Goal: Information Seeking & Learning: Learn about a topic

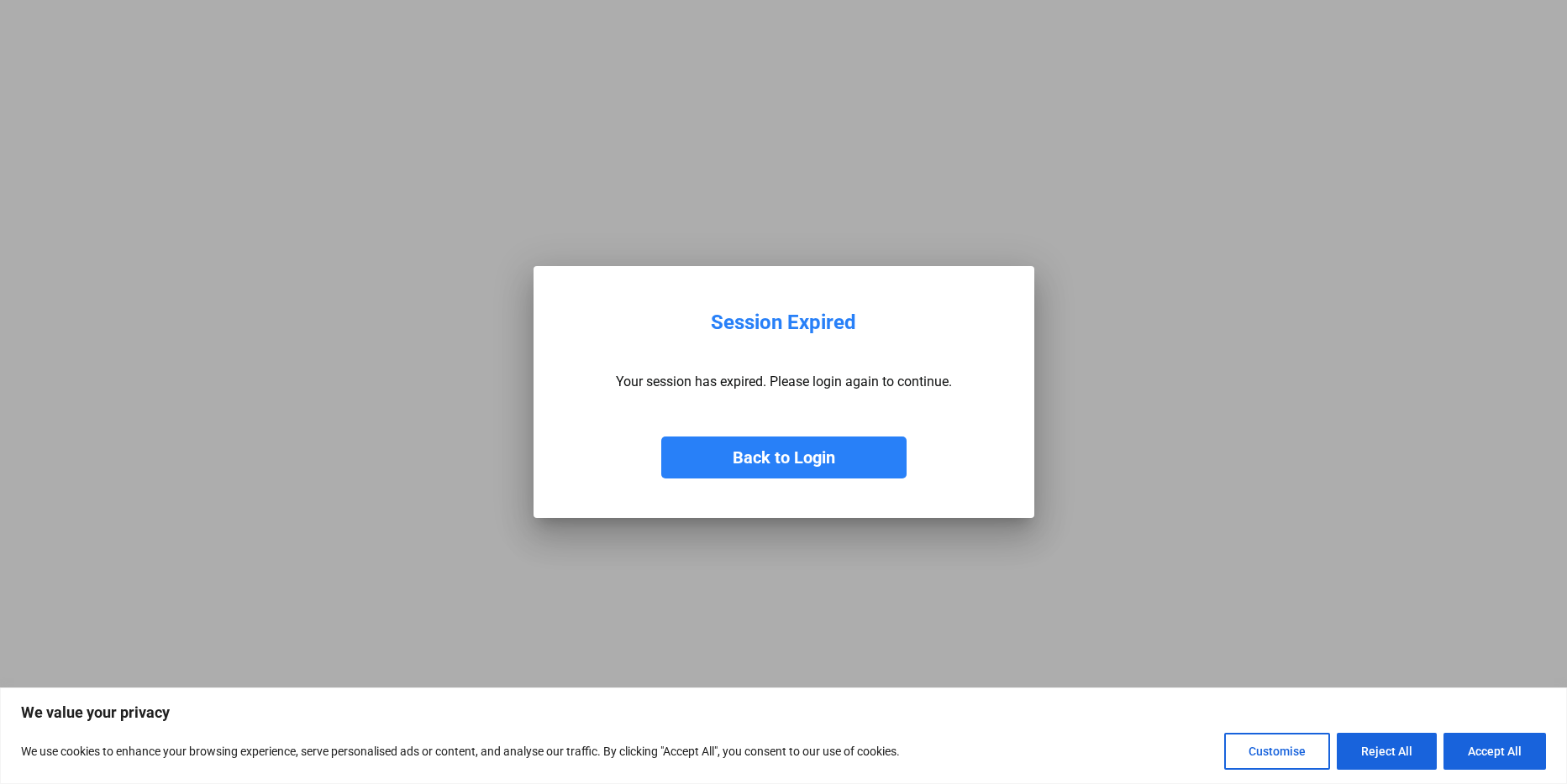
click at [796, 454] on button "Back to Login" at bounding box center [784, 457] width 245 height 42
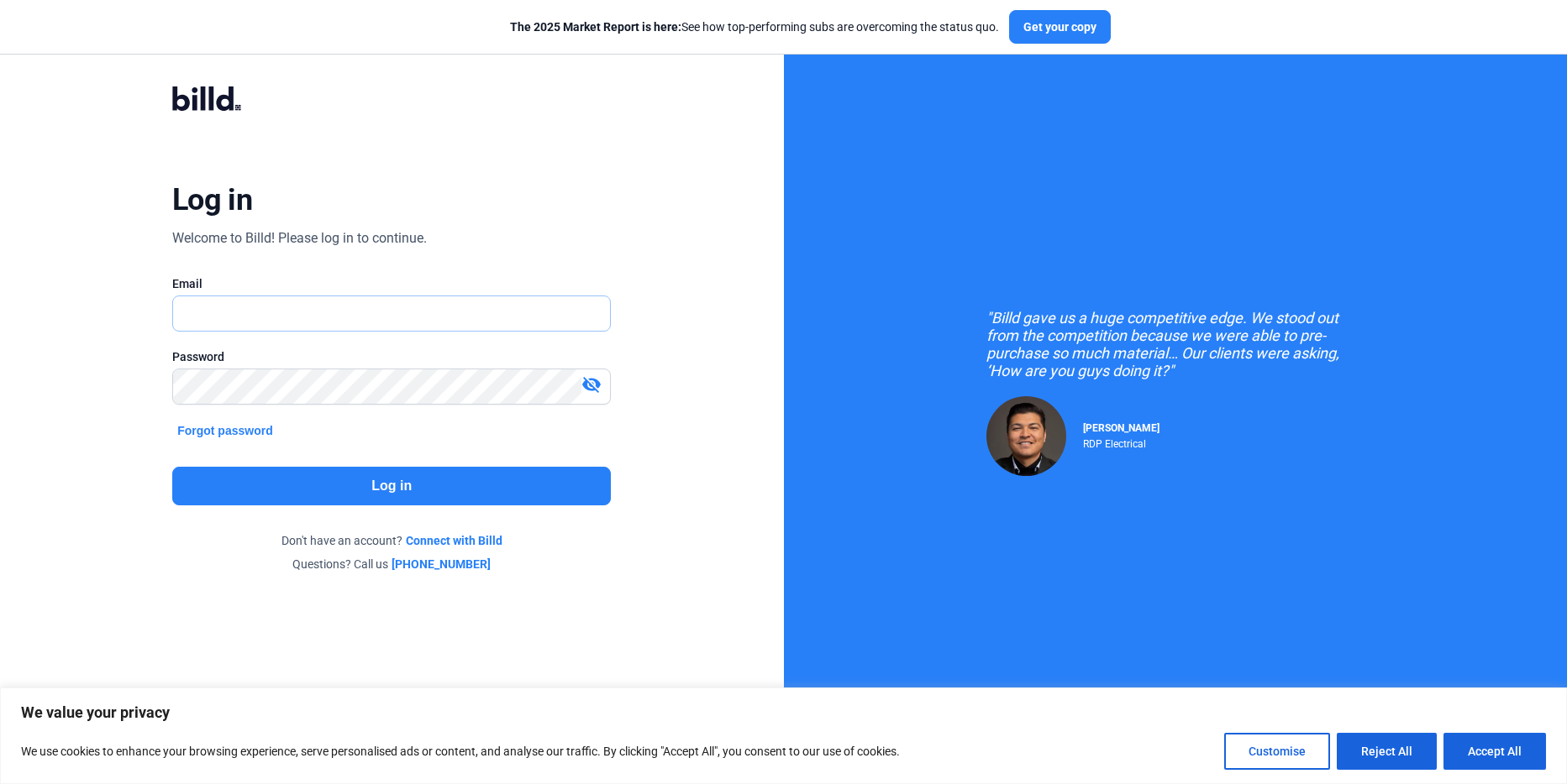
click at [294, 323] on input "text" at bounding box center [382, 313] width 418 height 35
type input "[PERSON_NAME][EMAIL_ADDRESS][DOMAIN_NAME]"
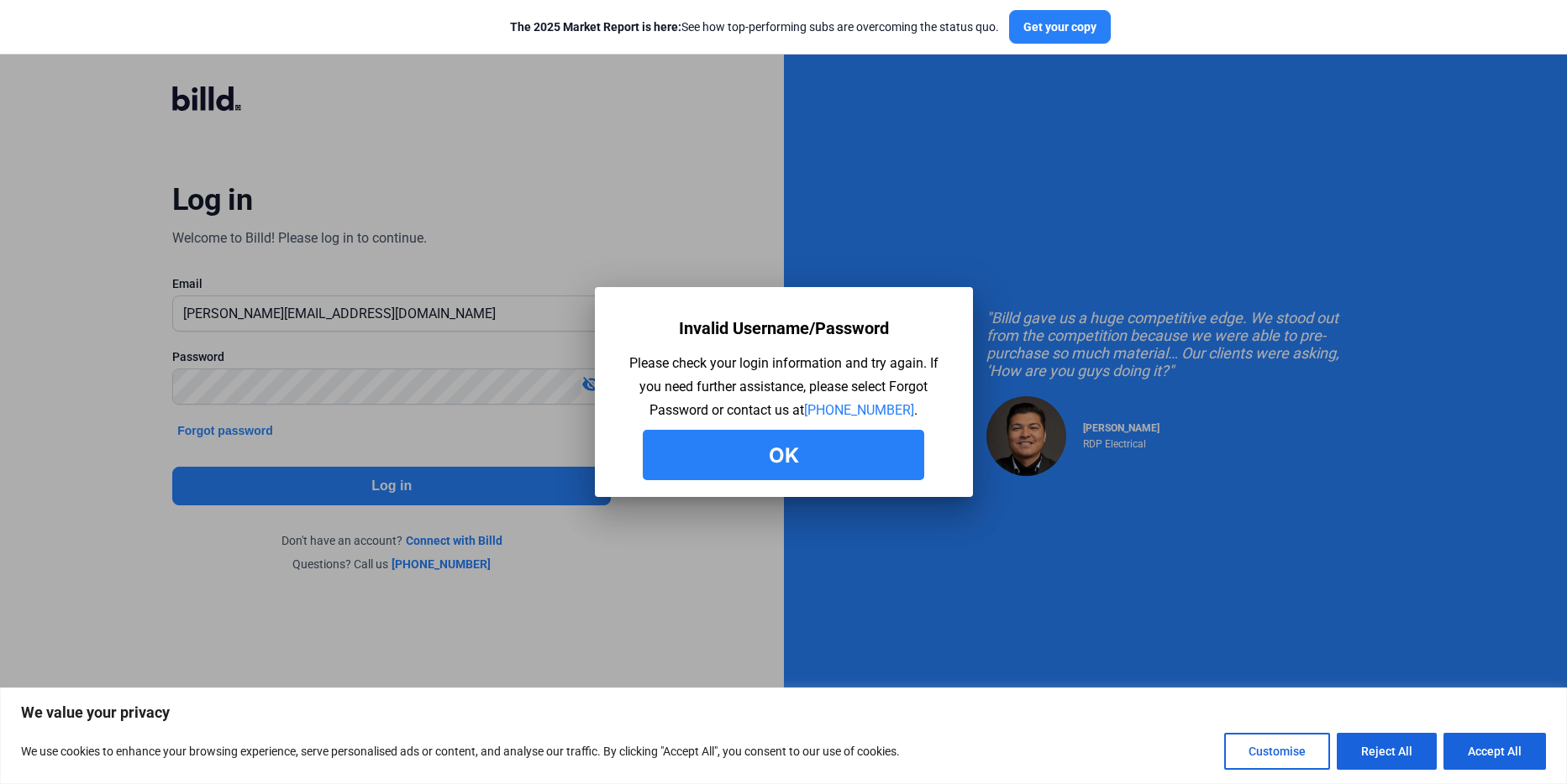
click at [733, 464] on button "Ok" at bounding box center [783, 455] width 282 height 51
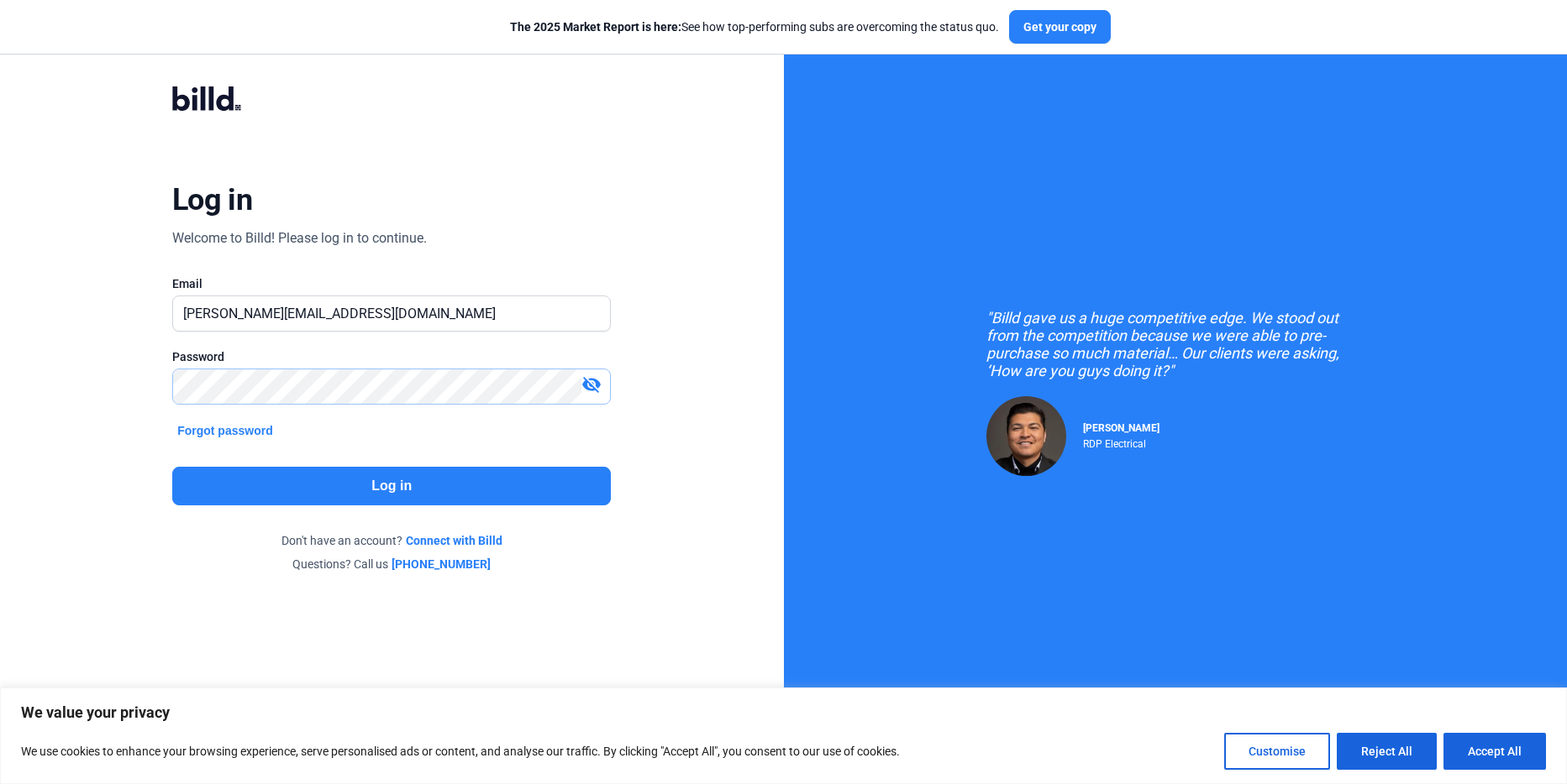
click at [43, 356] on div "Log in Welcome to Billd! Please log in to continue. Email [PERSON_NAME][EMAIL_A…" at bounding box center [391, 329] width 784 height 659
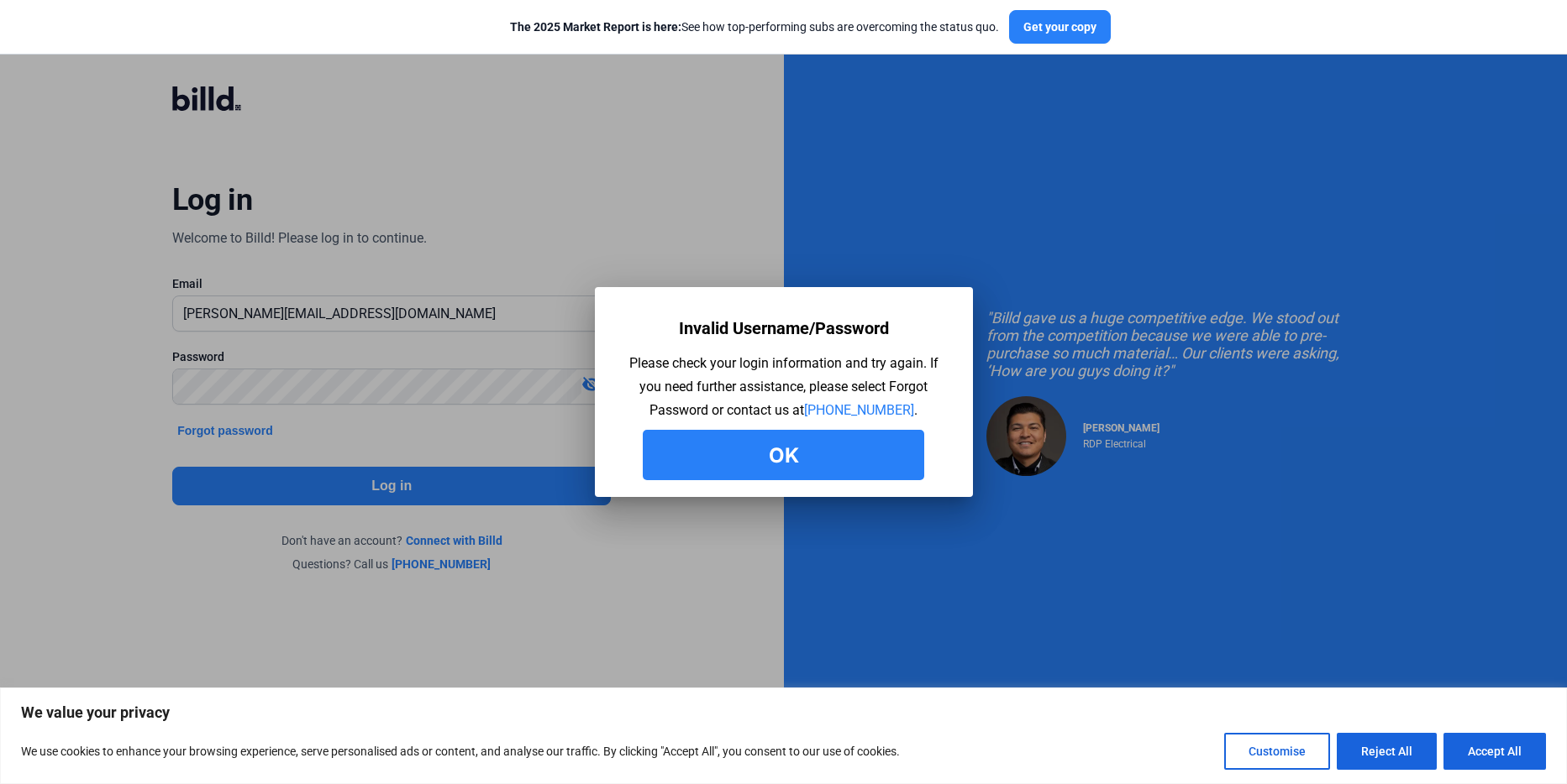
click at [752, 463] on button "Ok" at bounding box center [783, 455] width 282 height 51
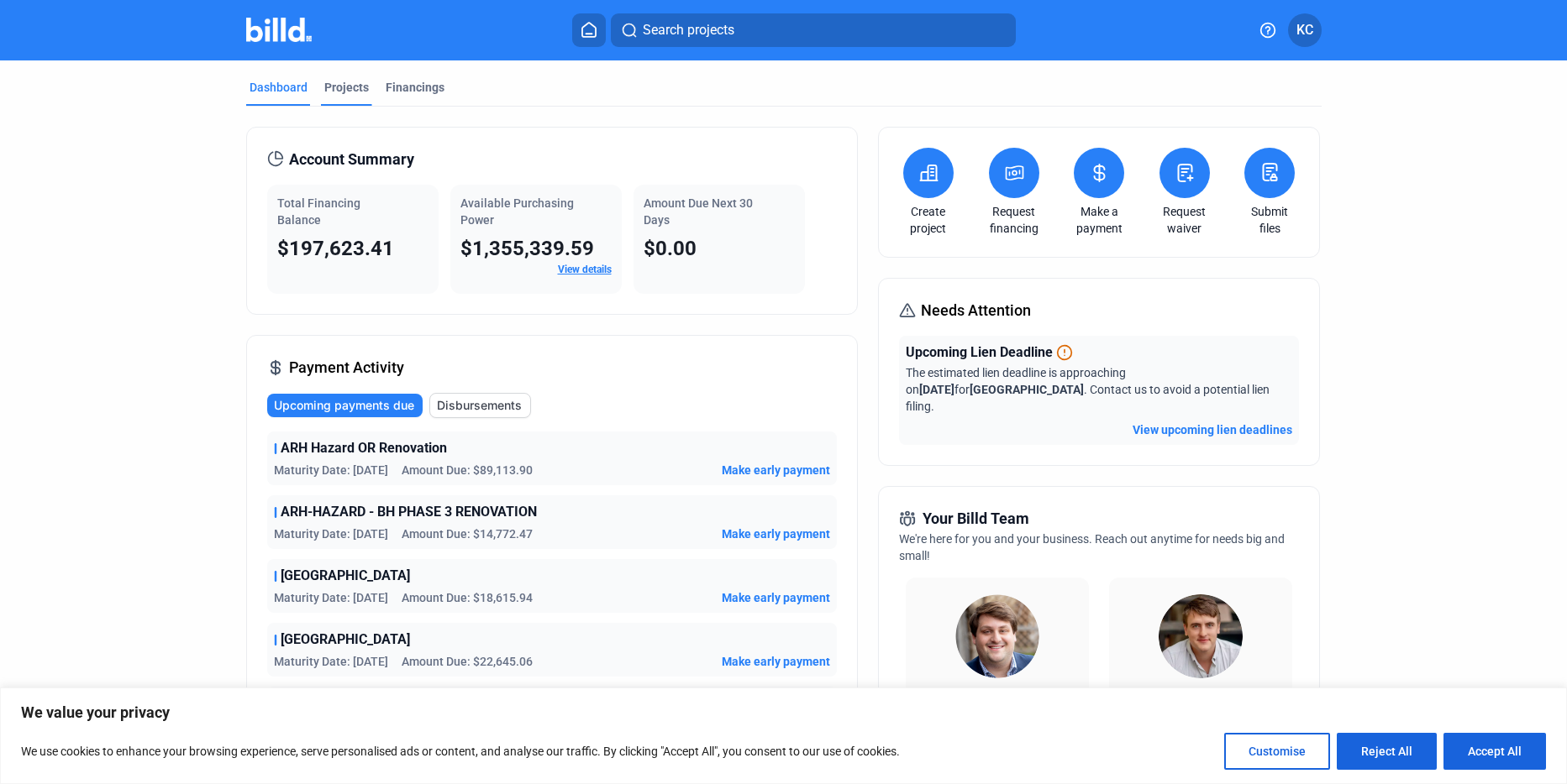
click at [347, 86] on div "Projects" at bounding box center [346, 87] width 45 height 17
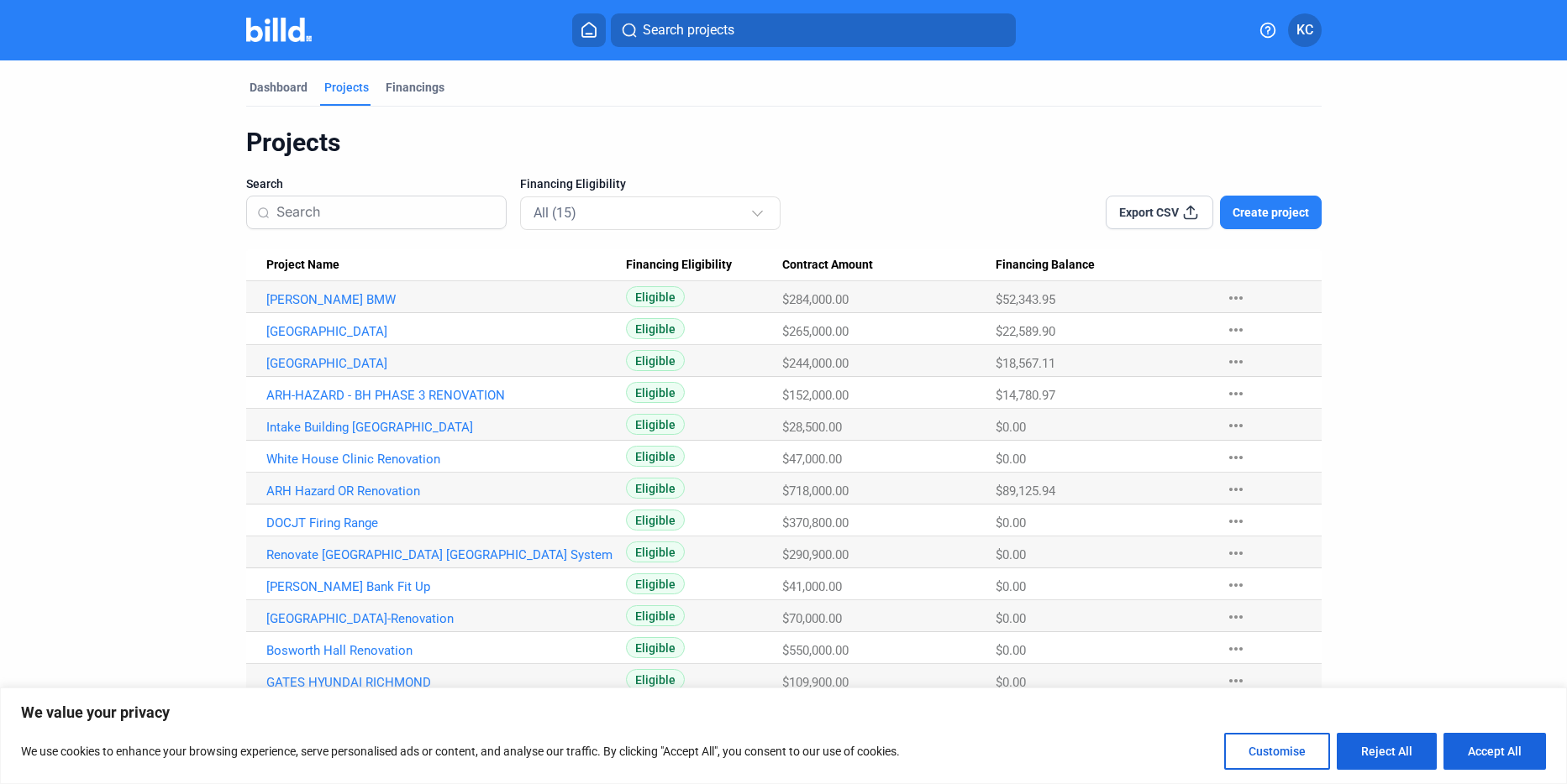
click at [1228, 353] on mat-icon "more_horiz" at bounding box center [1236, 362] width 21 height 21
click at [1403, 312] on div at bounding box center [784, 392] width 1567 height 784
click at [326, 307] on link "[GEOGRAPHIC_DATA]" at bounding box center [446, 299] width 360 height 15
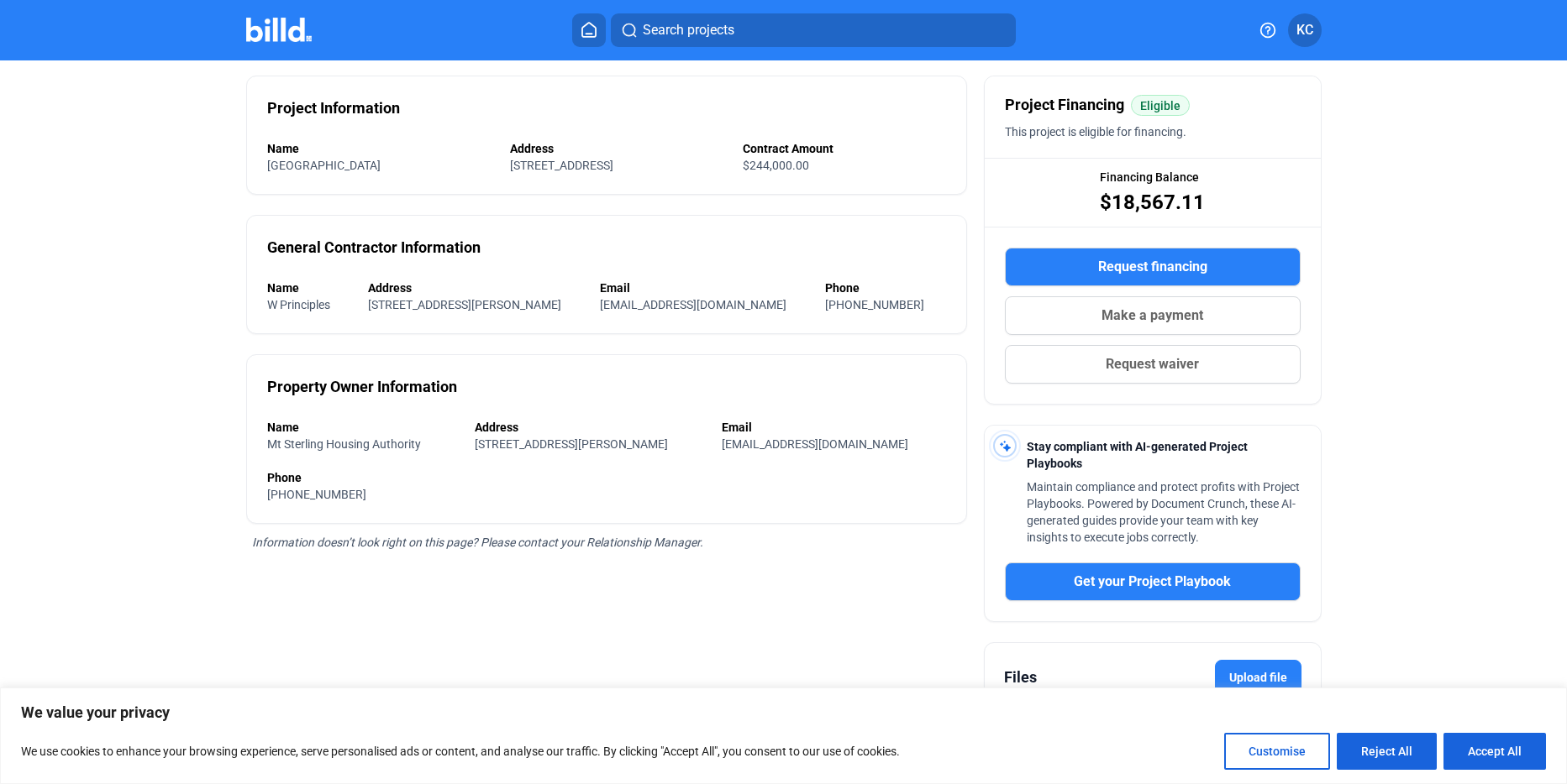
scroll to position [214, 0]
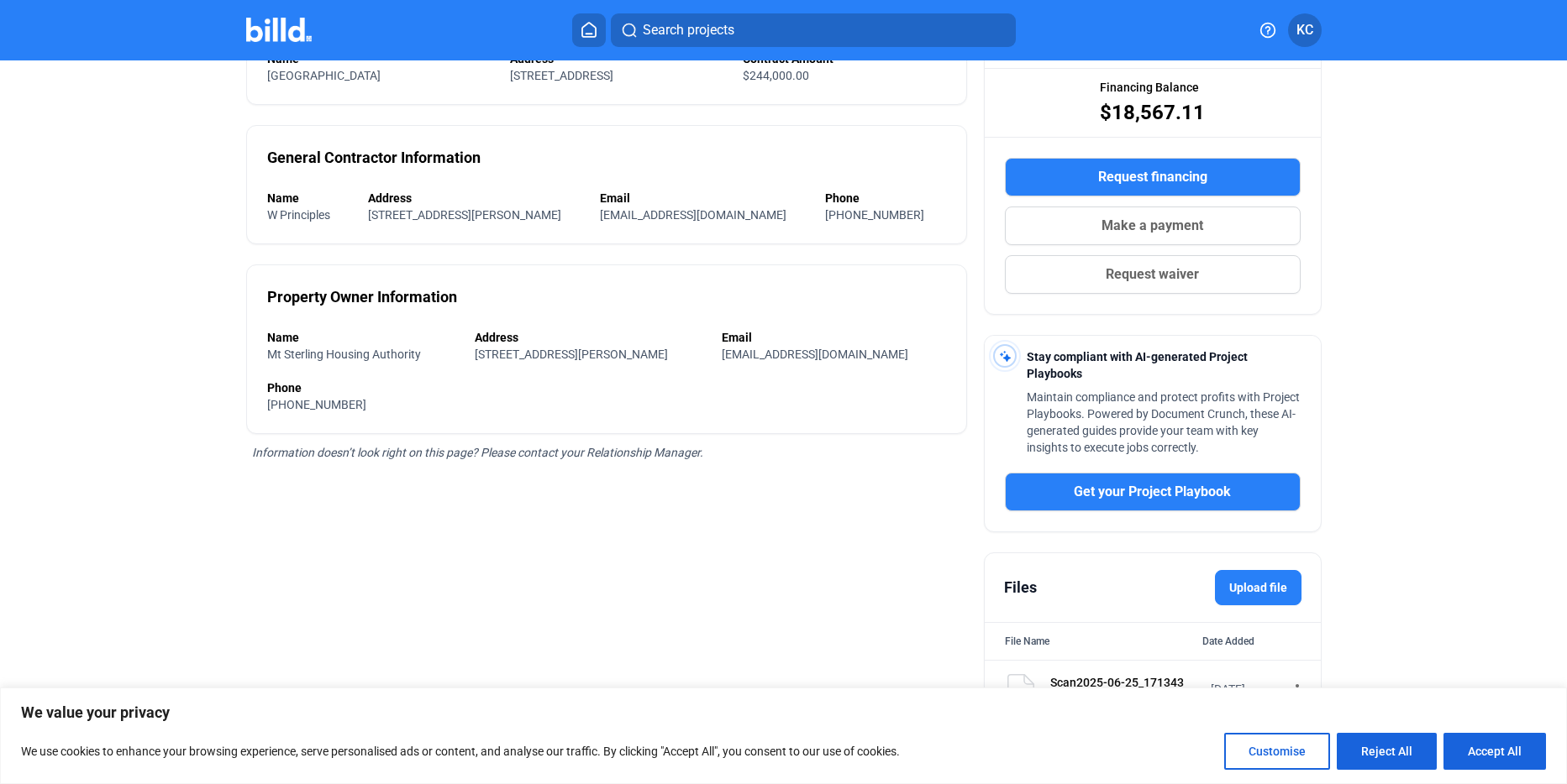
drag, startPoint x: 1486, startPoint y: 743, endPoint x: 1463, endPoint y: 743, distance: 23.0
click at [1485, 743] on button "Accept All" at bounding box center [1494, 750] width 102 height 36
checkbox input "true"
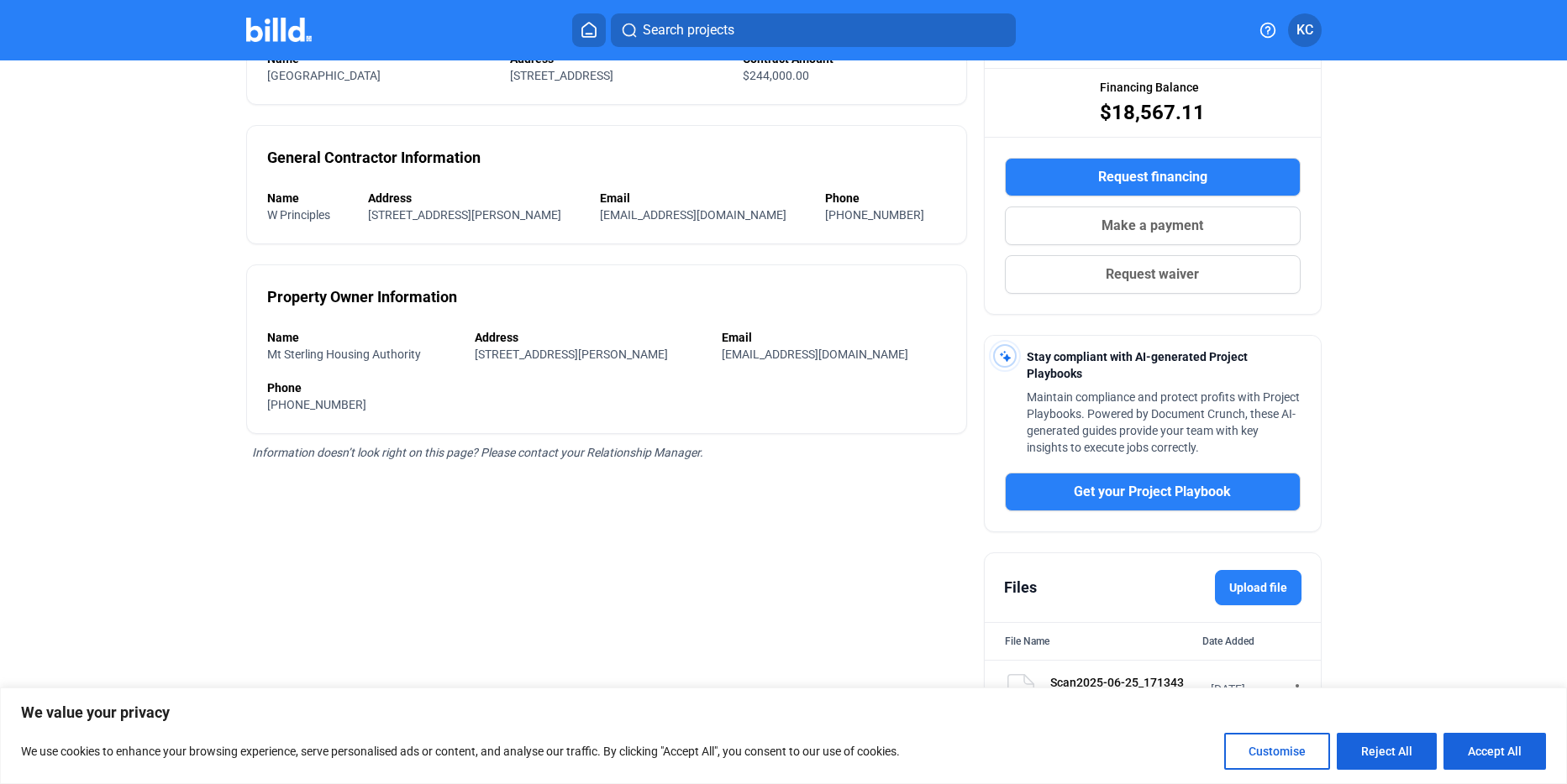
checkbox input "true"
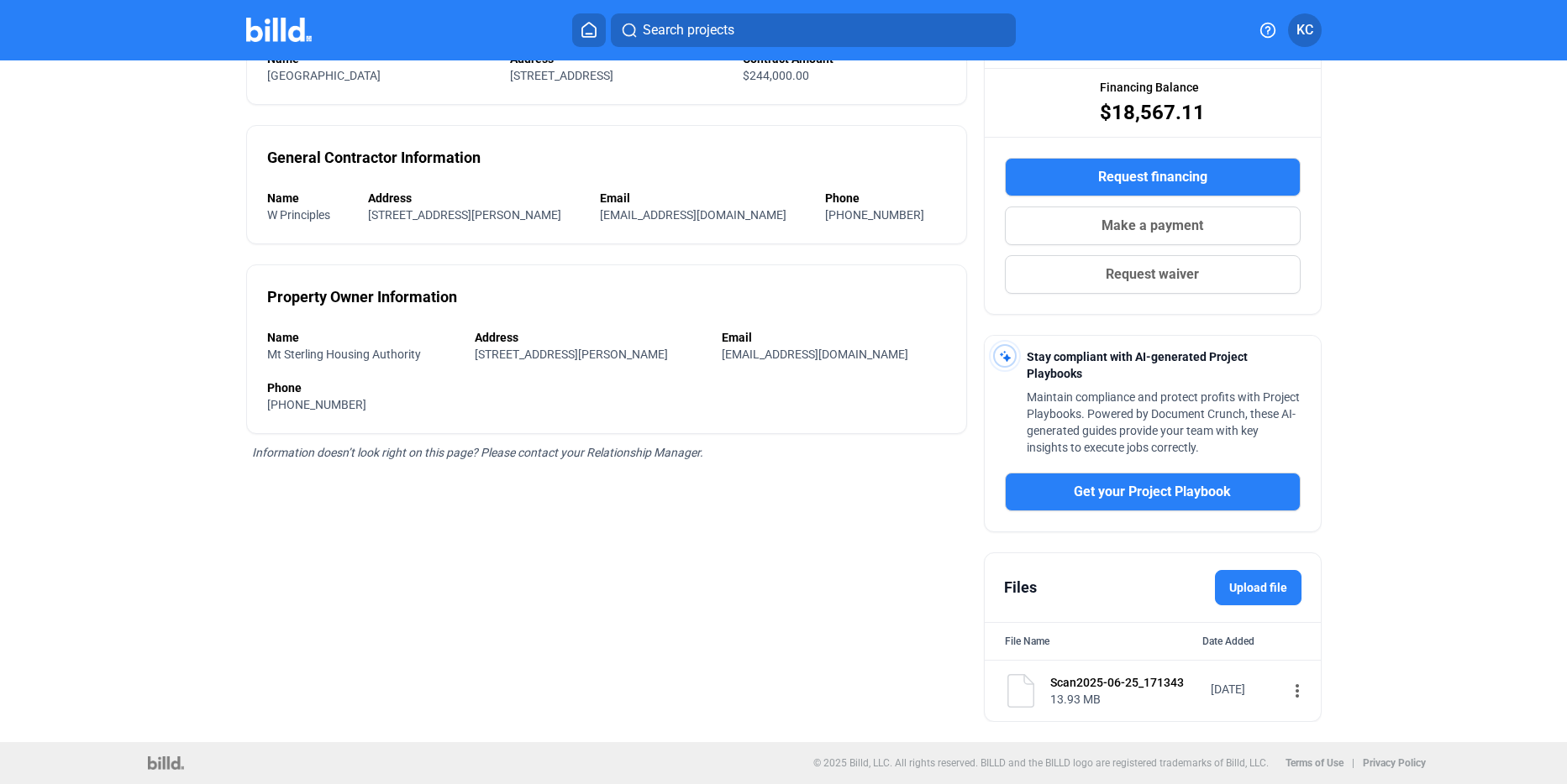
scroll to position [0, 0]
click at [1287, 690] on mat-icon "more_vert" at bounding box center [1297, 691] width 21 height 21
click at [1290, 718] on span "View" at bounding box center [1301, 720] width 24 height 12
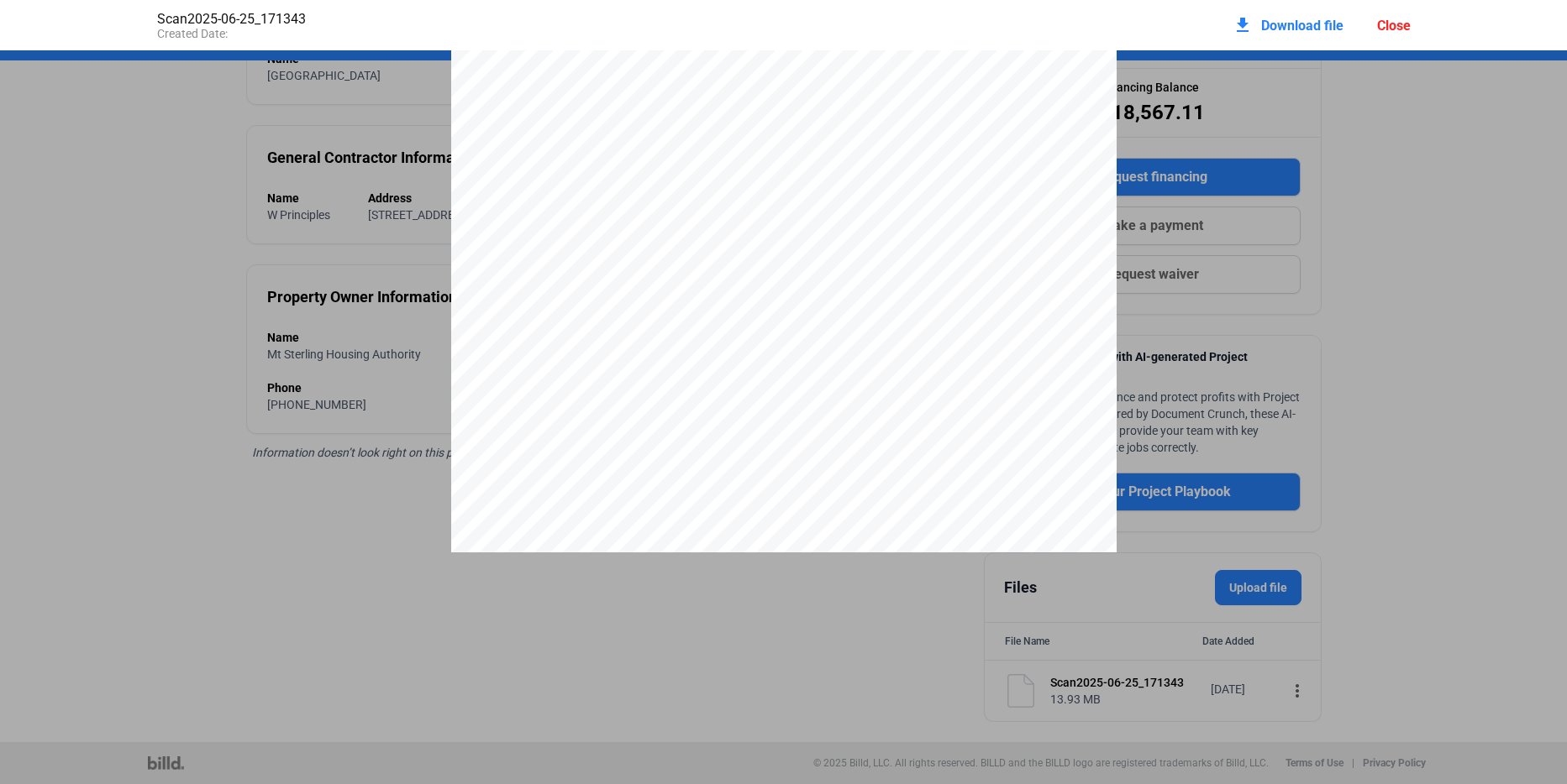
scroll to position [16010, 0]
drag, startPoint x: 1388, startPoint y: 25, endPoint x: 1397, endPoint y: 27, distance: 9.2
click at [1394, 26] on div "Close" at bounding box center [1394, 25] width 34 height 16
